Goal: Book appointment/travel/reservation

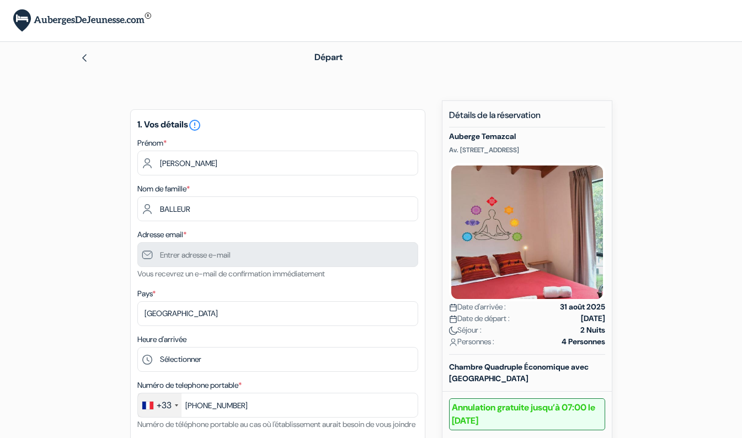
select select "fr"
click at [147, 220] on input "BALLEUR" at bounding box center [277, 209] width 281 height 25
type input "7 78 47 31 48"
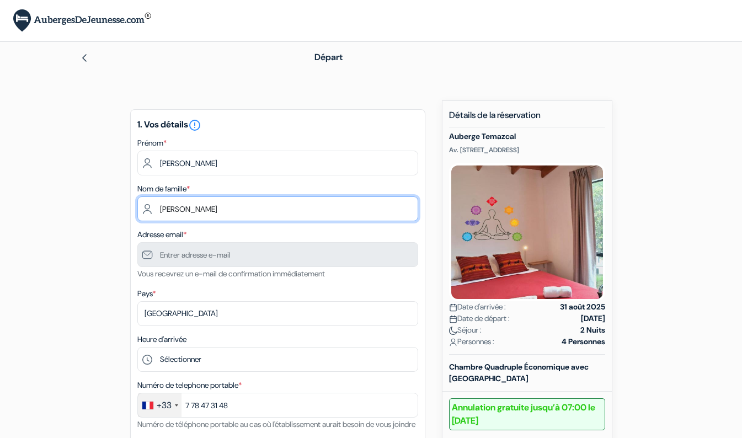
type input "[PERSON_NAME]"
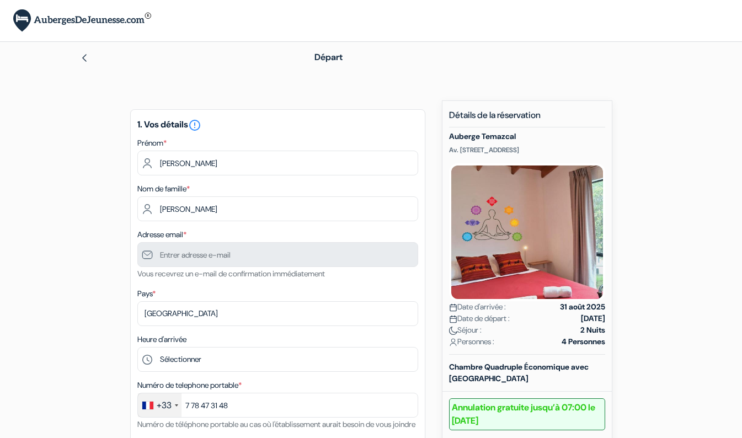
click at [211, 262] on input "text" at bounding box center [277, 254] width 281 height 25
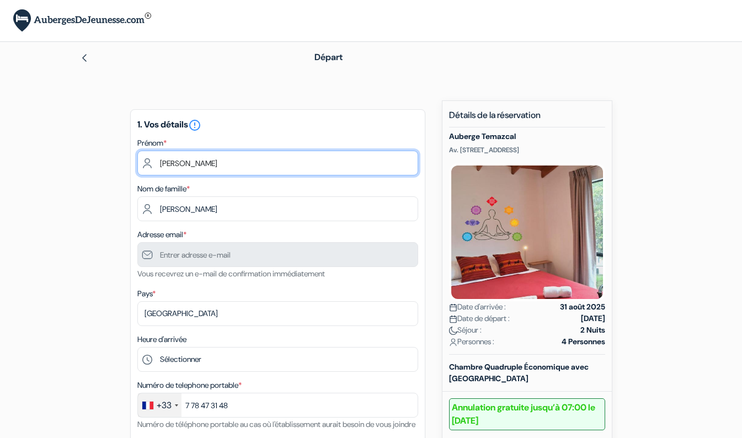
click at [202, 160] on input "elodie" at bounding box center [277, 163] width 281 height 25
type input "e"
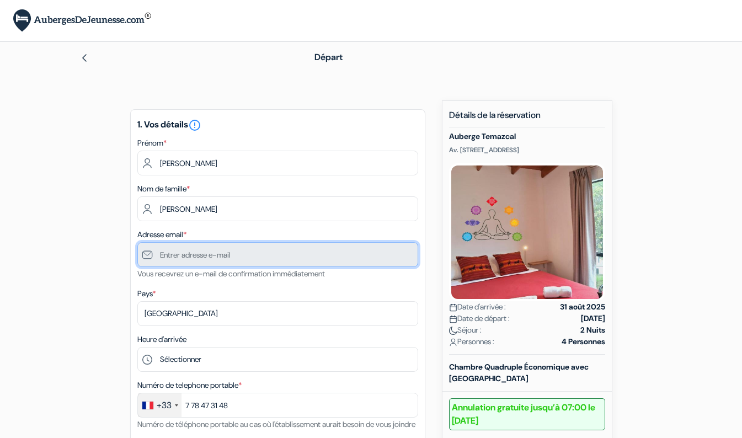
click at [197, 261] on input "text" at bounding box center [277, 254] width 281 height 25
click at [246, 256] on input "text" at bounding box center [277, 254] width 281 height 25
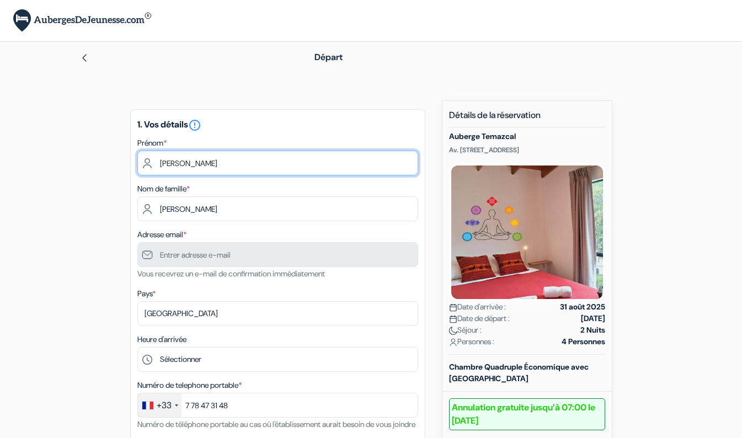
click at [220, 170] on input "CAROLINE" at bounding box center [277, 163] width 281 height 25
type input "[PERSON_NAME]"
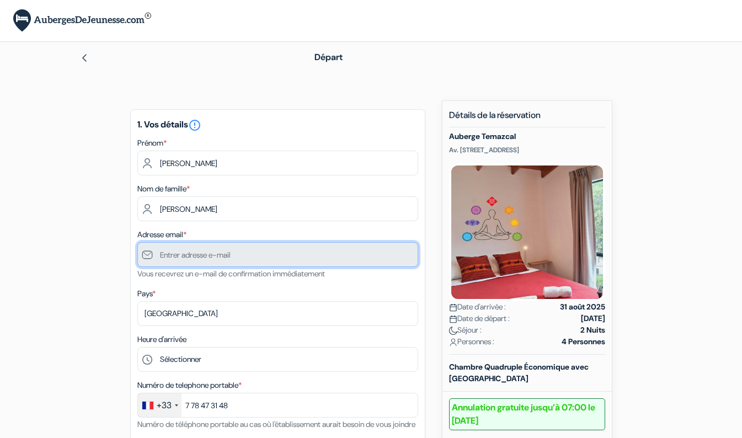
click at [224, 256] on input "text" at bounding box center [277, 254] width 281 height 25
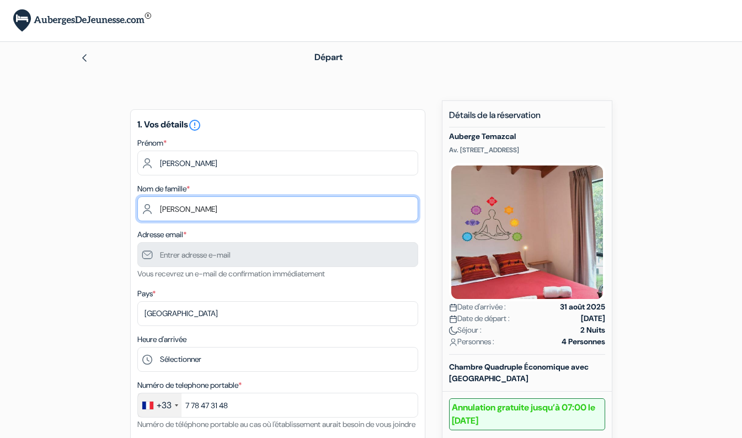
click at [208, 206] on input "[PERSON_NAME]" at bounding box center [277, 209] width 281 height 25
type input "r"
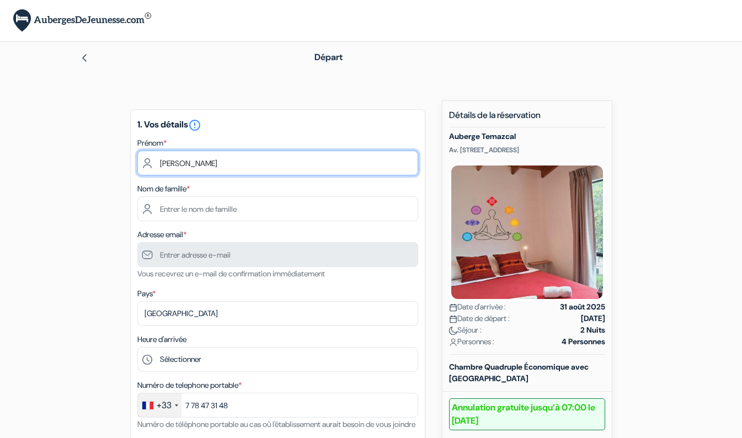
click at [243, 164] on input "[PERSON_NAME]" at bounding box center [277, 163] width 281 height 25
type input "c"
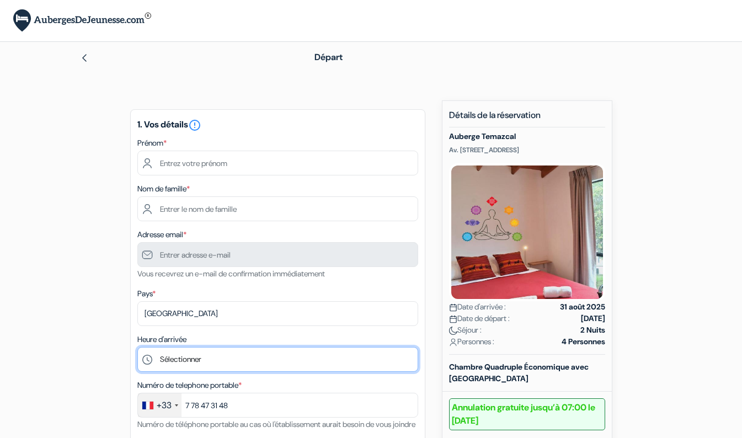
click at [195, 358] on select "Sélectionner 15:00 16:00 17:00 18:00 19:00 20:00 21:00 22:00 23:00" at bounding box center [277, 359] width 281 height 25
select select "23"
click at [137, 348] on select "Sélectionner 15:00 16:00 17:00 18:00 19:00 20:00 21:00 22:00 23:00" at bounding box center [277, 359] width 281 height 25
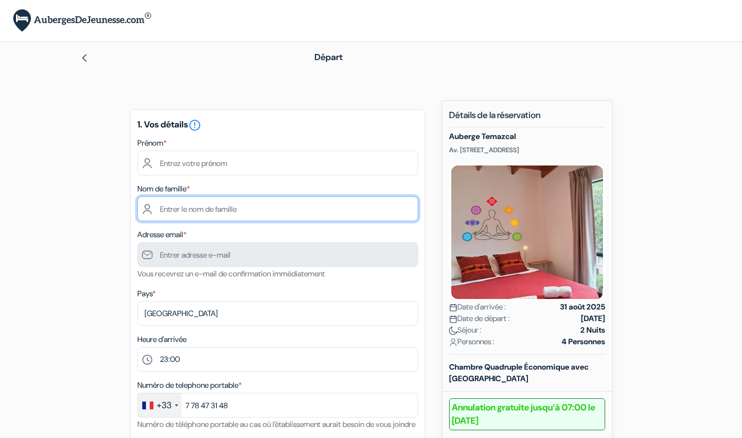
click at [219, 210] on input "text" at bounding box center [277, 209] width 281 height 25
type input "[PERSON_NAME]"
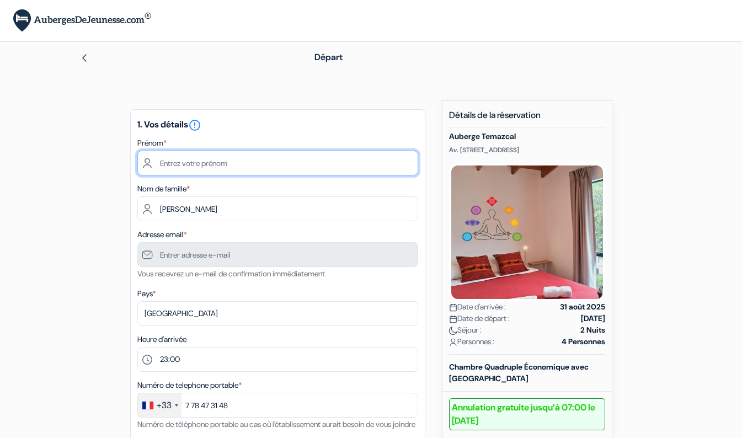
click at [225, 162] on input "text" at bounding box center [277, 163] width 281 height 25
type input "[PERSON_NAME]"
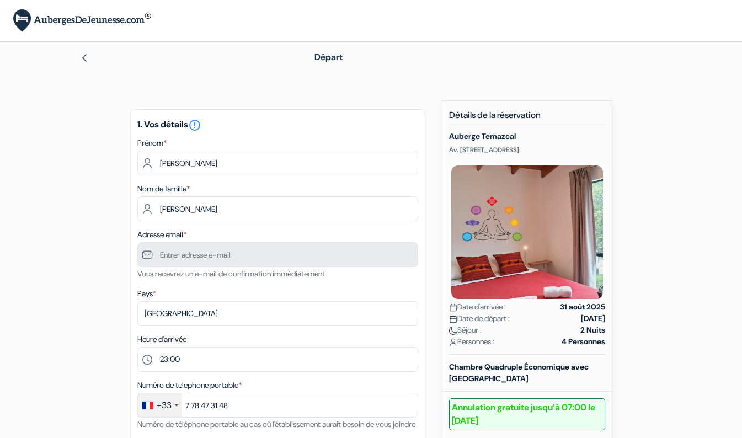
click at [187, 262] on input "text" at bounding box center [277, 254] width 281 height 25
click at [144, 259] on input "text" at bounding box center [277, 254] width 281 height 25
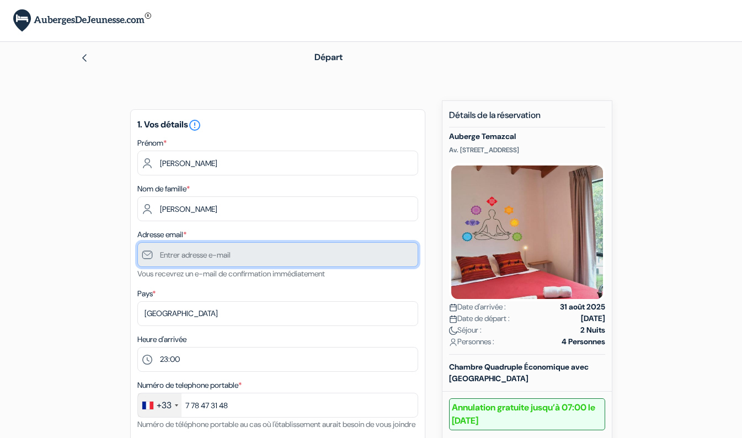
click at [144, 259] on input "text" at bounding box center [277, 254] width 281 height 25
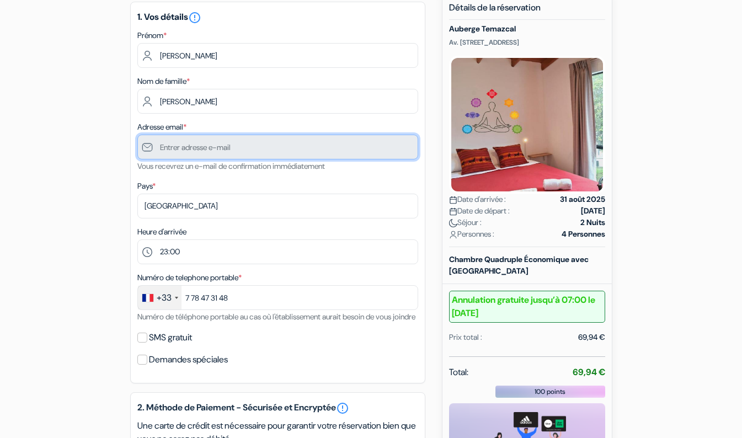
scroll to position [93, 0]
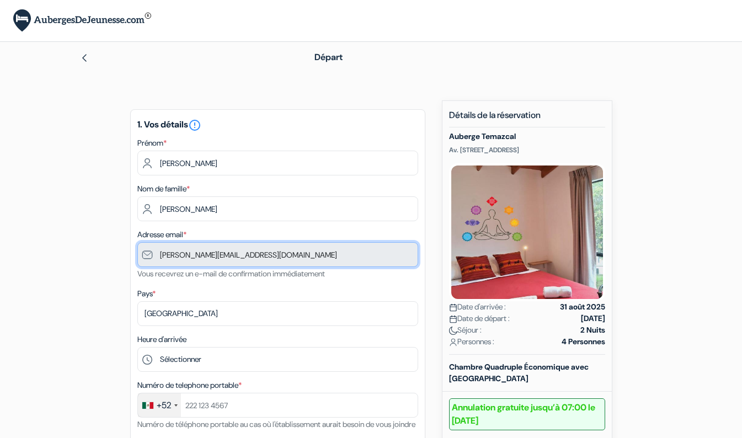
click at [295, 258] on input "[PERSON_NAME][EMAIL_ADDRESS][DOMAIN_NAME]" at bounding box center [277, 254] width 281 height 25
click at [293, 257] on input "[PERSON_NAME][EMAIL_ADDRESS][DOMAIN_NAME]" at bounding box center [277, 254] width 281 height 25
click at [196, 253] on input "[PERSON_NAME][EMAIL_ADDRESS][DOMAIN_NAME]" at bounding box center [277, 254] width 281 height 25
drag, startPoint x: 167, startPoint y: 256, endPoint x: 325, endPoint y: 253, distance: 157.3
click at [325, 253] on input "[PERSON_NAME][EMAIL_ADDRESS][DOMAIN_NAME]" at bounding box center [277, 254] width 281 height 25
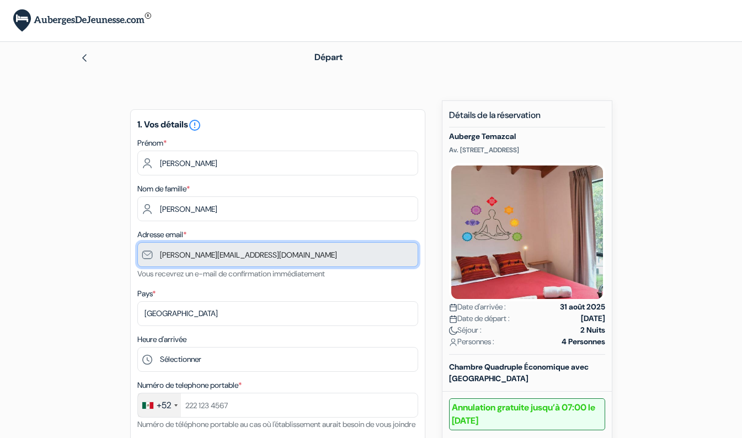
drag, startPoint x: 325, startPoint y: 253, endPoint x: 139, endPoint y: 260, distance: 185.6
click at [139, 260] on input "[PERSON_NAME][EMAIL_ADDRESS][DOMAIN_NAME]" at bounding box center [277, 254] width 281 height 25
click at [149, 251] on input "[PERSON_NAME][EMAIL_ADDRESS][DOMAIN_NAME]" at bounding box center [277, 254] width 281 height 25
click at [172, 251] on input "[PERSON_NAME][EMAIL_ADDRESS][DOMAIN_NAME]" at bounding box center [277, 254] width 281 height 25
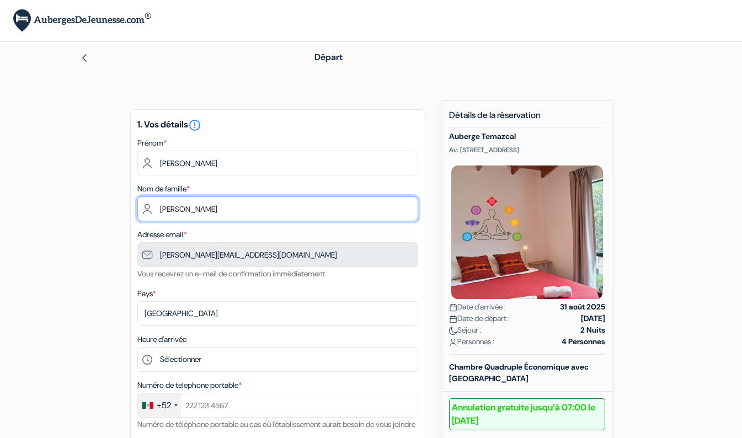
click at [230, 211] on input "[PERSON_NAME]" at bounding box center [277, 209] width 281 height 25
type input "[PERSON_NAME]"
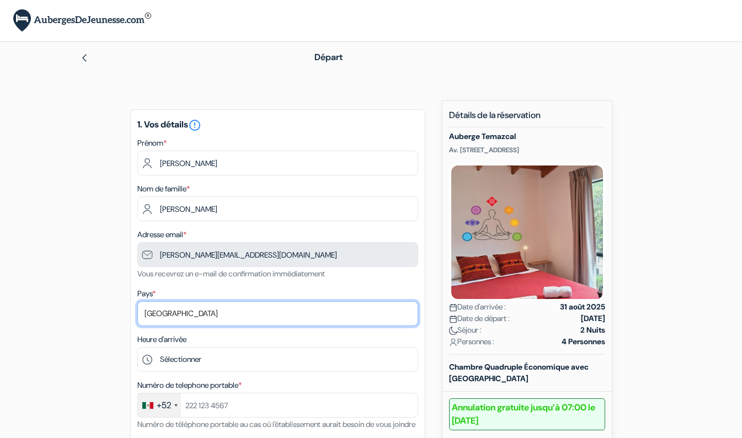
select select "fr"
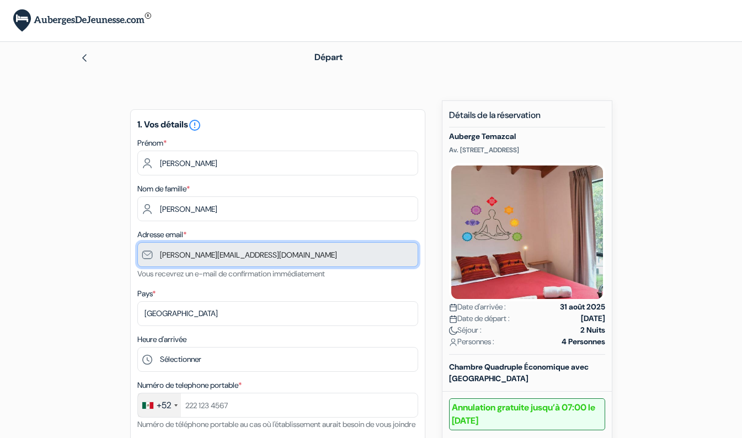
click at [236, 255] on input "[PERSON_NAME][EMAIL_ADDRESS][DOMAIN_NAME]" at bounding box center [277, 254] width 281 height 25
drag, startPoint x: 236, startPoint y: 255, endPoint x: 130, endPoint y: 263, distance: 105.8
click at [130, 263] on div "1. Vos détails error_outline Prénom * [PERSON_NAME] Nom de famille * [PERSON_NA…" at bounding box center [277, 300] width 295 height 382
drag, startPoint x: 130, startPoint y: 263, endPoint x: 306, endPoint y: 249, distance: 176.1
click at [306, 249] on input "[PERSON_NAME][EMAIL_ADDRESS][DOMAIN_NAME]" at bounding box center [277, 254] width 281 height 25
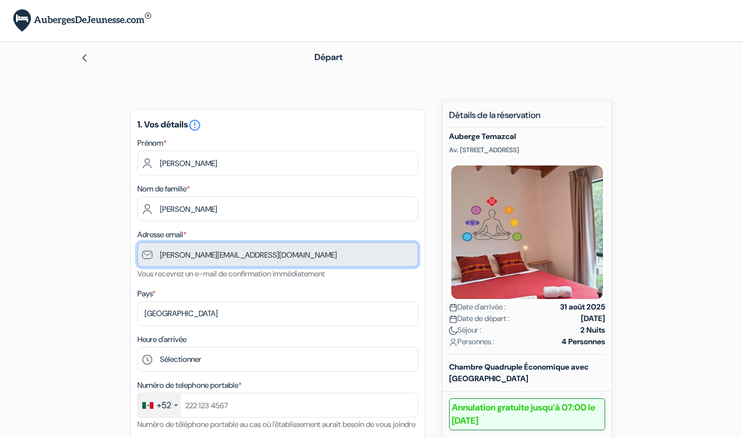
click at [306, 249] on input "[PERSON_NAME][EMAIL_ADDRESS][DOMAIN_NAME]" at bounding box center [277, 254] width 281 height 25
